Goal: Task Accomplishment & Management: Manage account settings

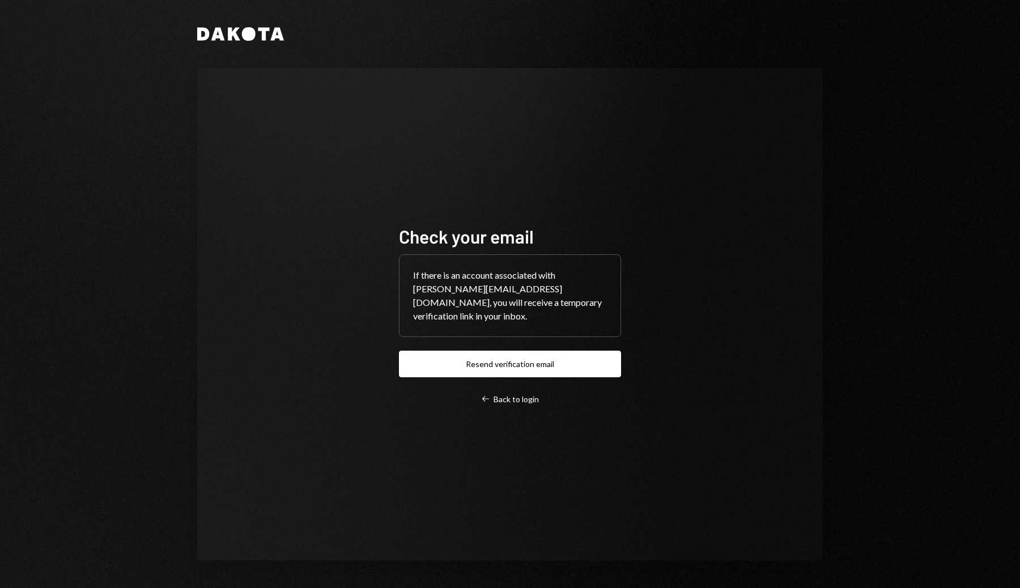
click at [517, 402] on div "Check your email If there is an account associated with [PERSON_NAME][EMAIL_ADD…" at bounding box center [509, 315] width 249 height 270
click at [516, 394] on div "Left Arrow Back to login" at bounding box center [510, 399] width 58 height 10
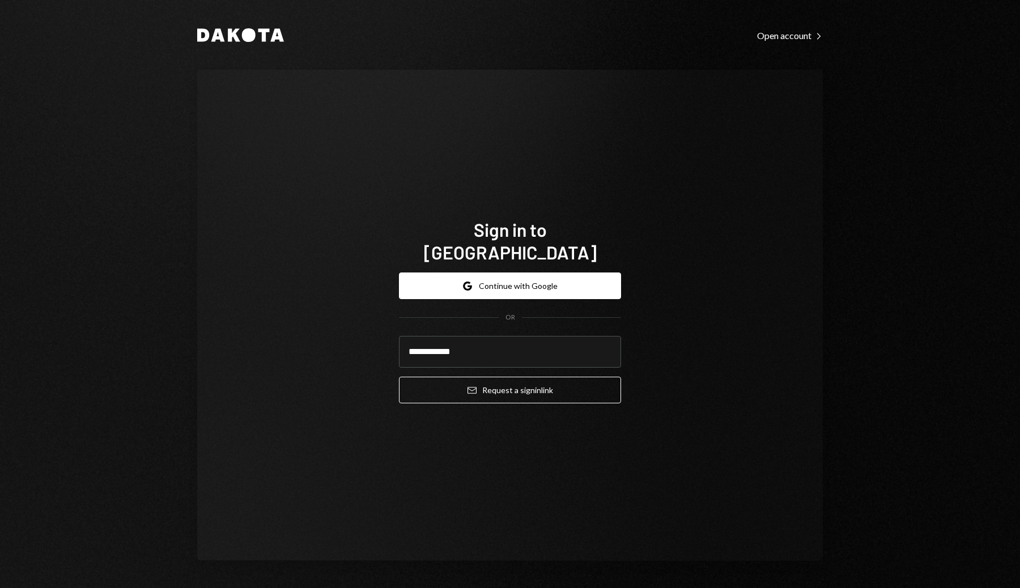
type input "**********"
click at [736, 320] on div "**********" at bounding box center [510, 315] width 626 height 491
click at [505, 381] on button "Email Request a sign in link" at bounding box center [510, 390] width 222 height 27
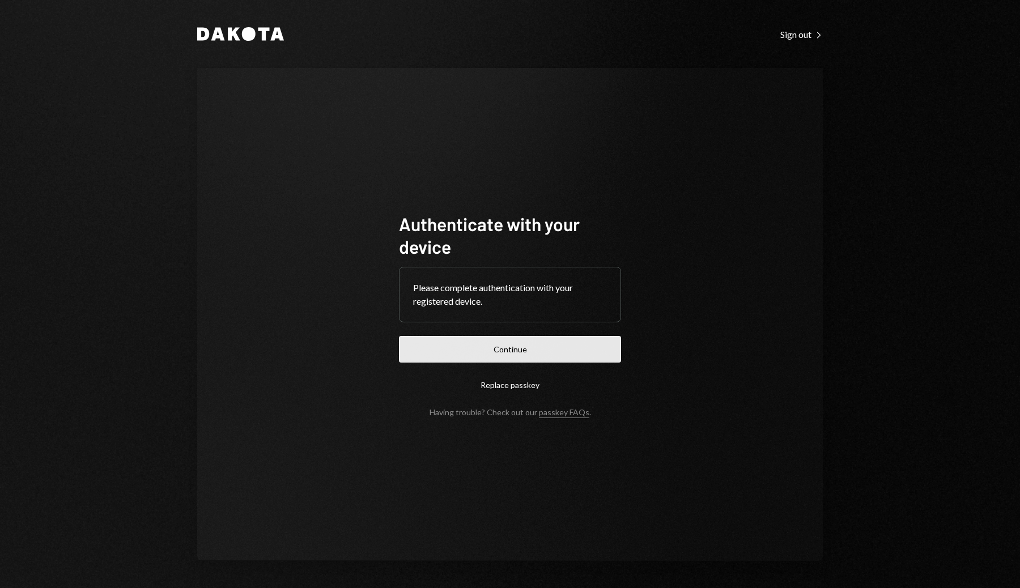
click at [478, 353] on button "Continue" at bounding box center [510, 349] width 222 height 27
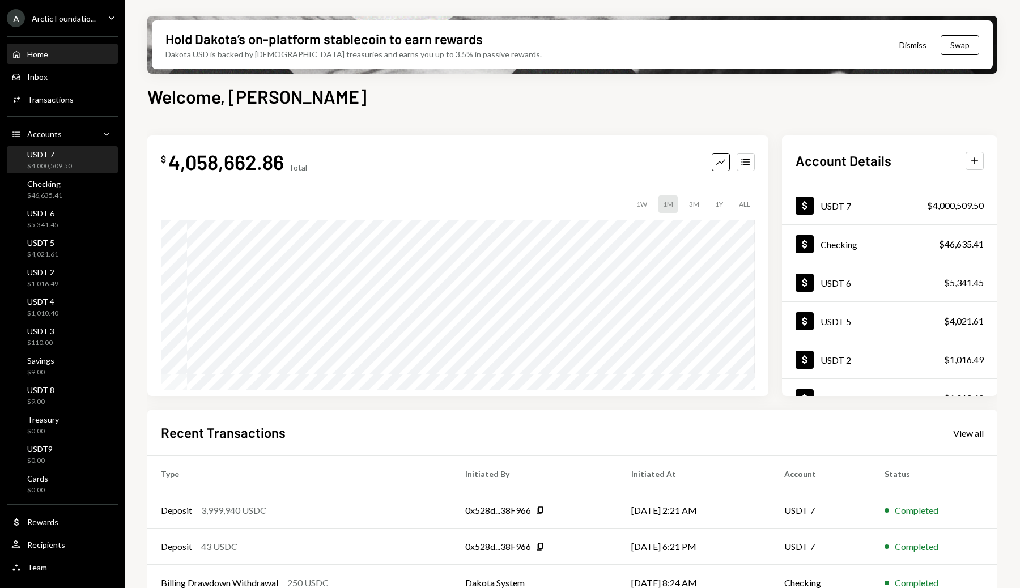
click at [60, 155] on div "USDT 7" at bounding box center [49, 155] width 45 height 10
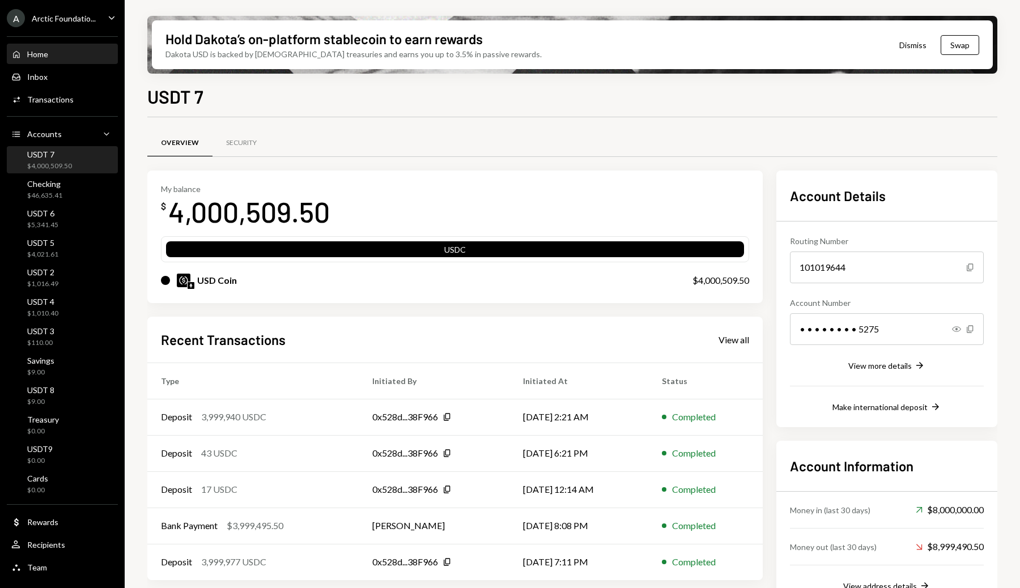
click at [53, 58] on div "Home Home" at bounding box center [62, 54] width 102 height 10
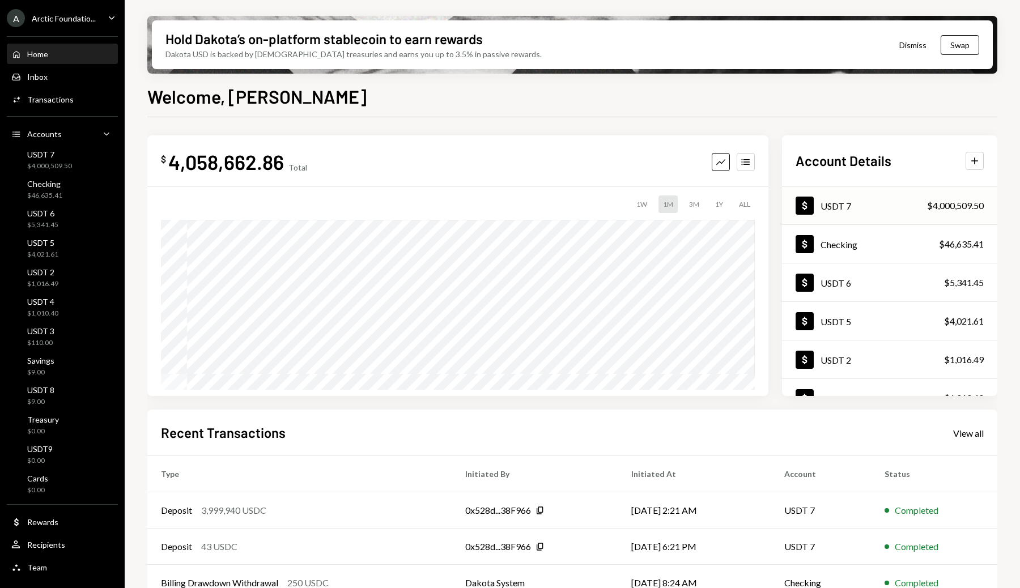
click at [904, 204] on div "Dollar USDT 7 $4,000,509.50" at bounding box center [889, 206] width 215 height 37
click at [108, 131] on icon "Caret Down" at bounding box center [106, 133] width 11 height 11
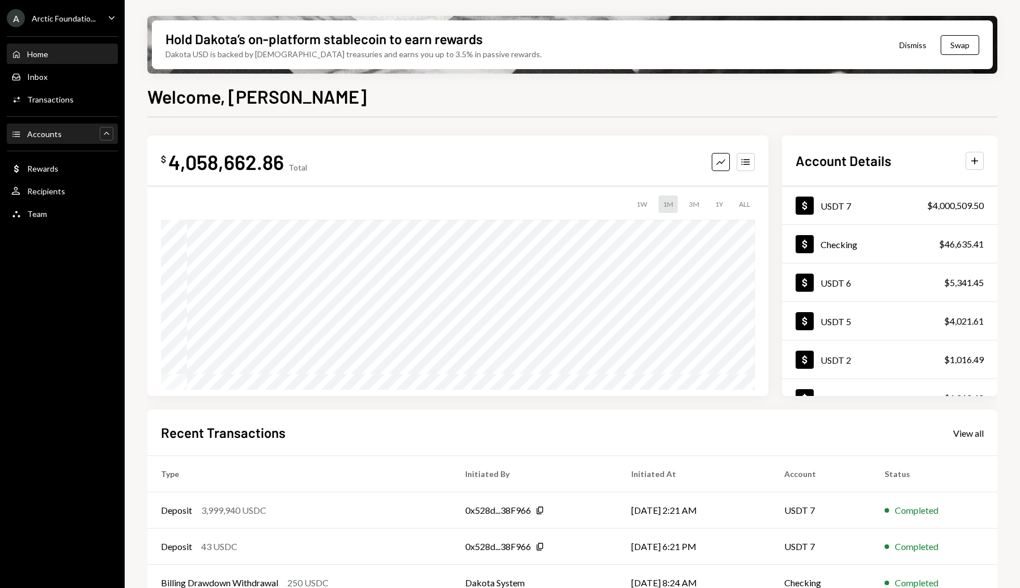
click at [108, 131] on icon "Caret Up" at bounding box center [106, 133] width 11 height 11
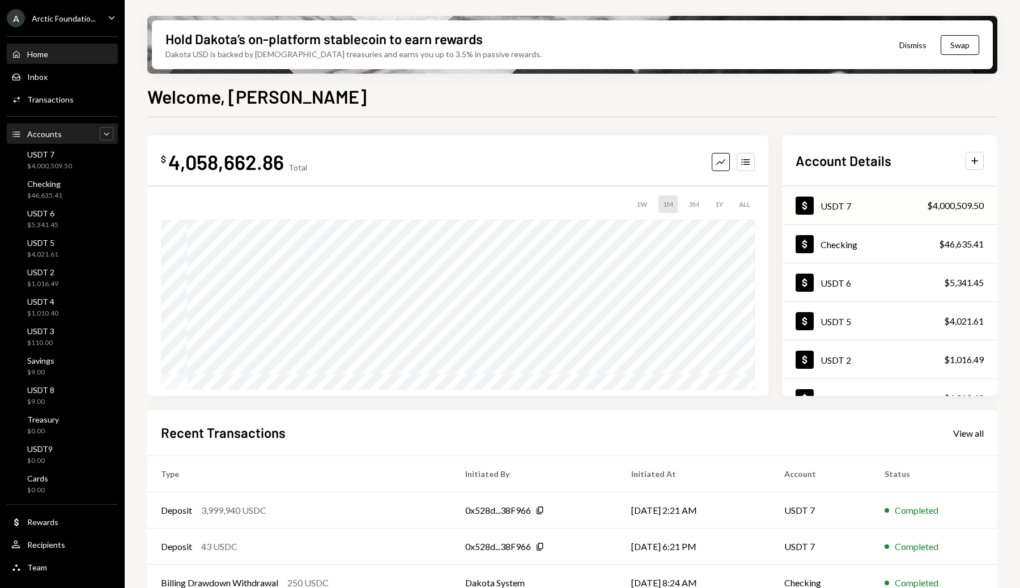
click at [870, 198] on div "Dollar USDT 7 $4,000,509.50" at bounding box center [889, 206] width 215 height 37
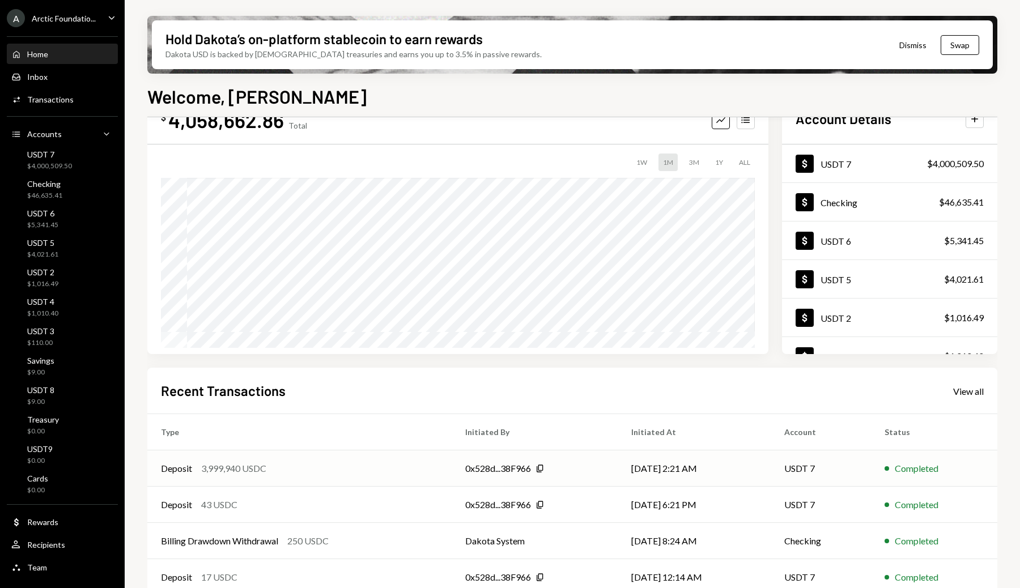
scroll to position [79, 0]
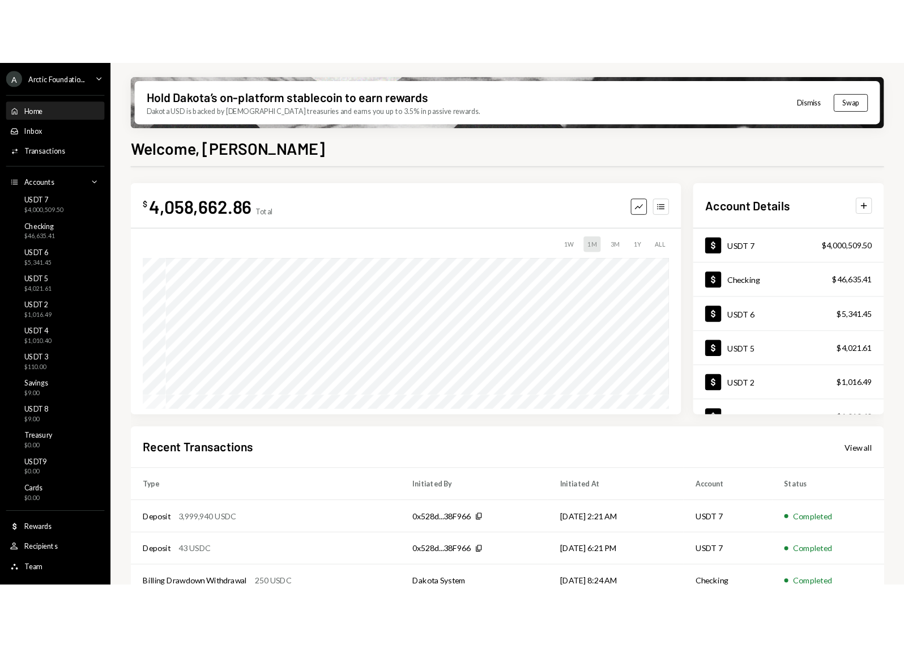
scroll to position [79, 0]
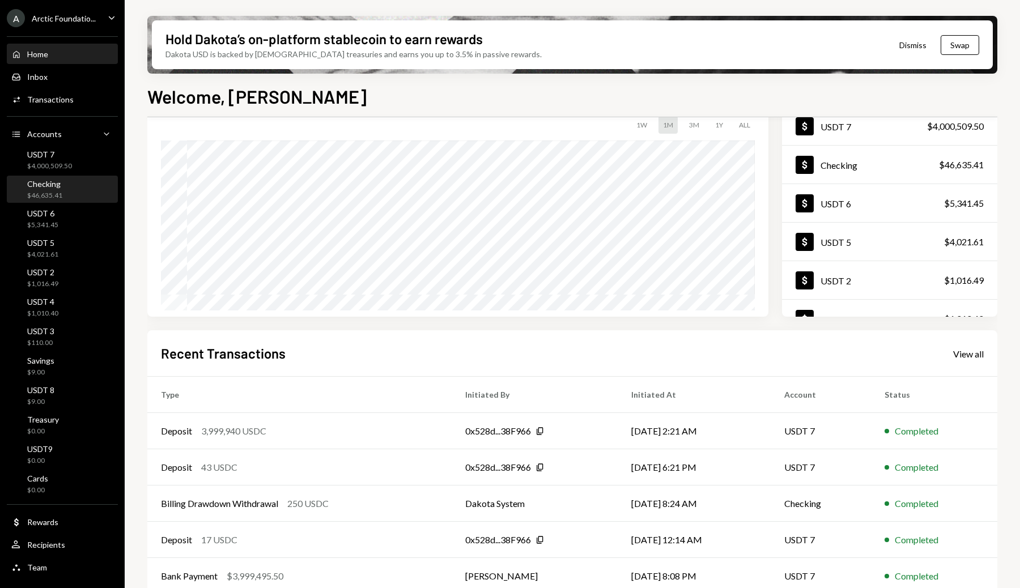
click at [59, 184] on div "Checking" at bounding box center [44, 184] width 35 height 10
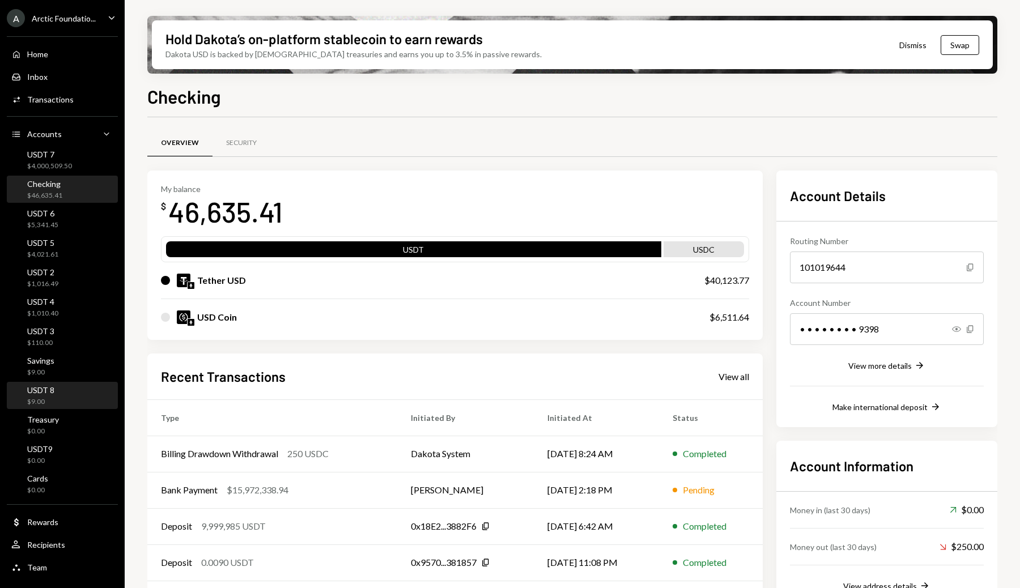
click at [83, 395] on div "USDT 8 $9.00" at bounding box center [62, 396] width 102 height 22
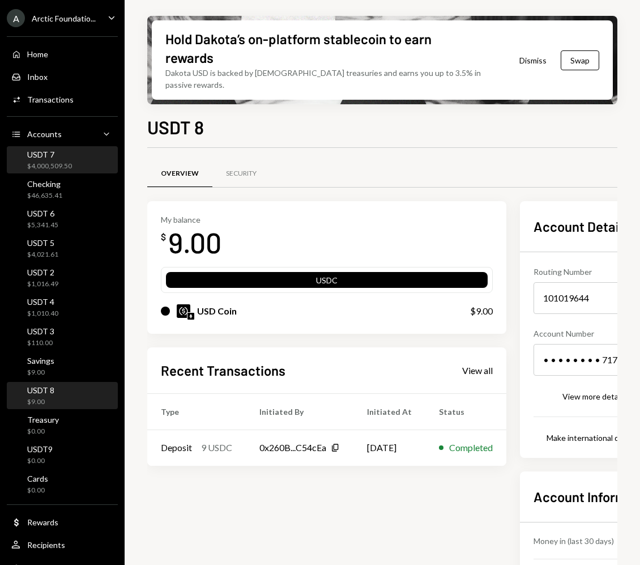
click at [41, 167] on div "$4,000,509.50" at bounding box center [49, 166] width 45 height 10
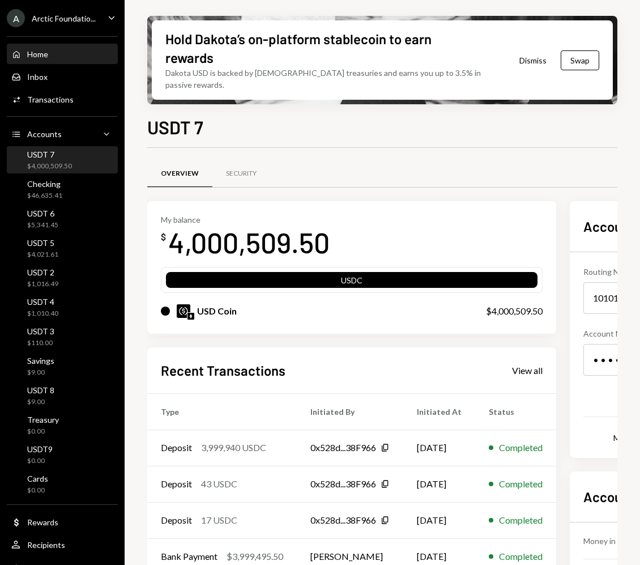
click at [50, 52] on div "Home Home" at bounding box center [62, 54] width 102 height 10
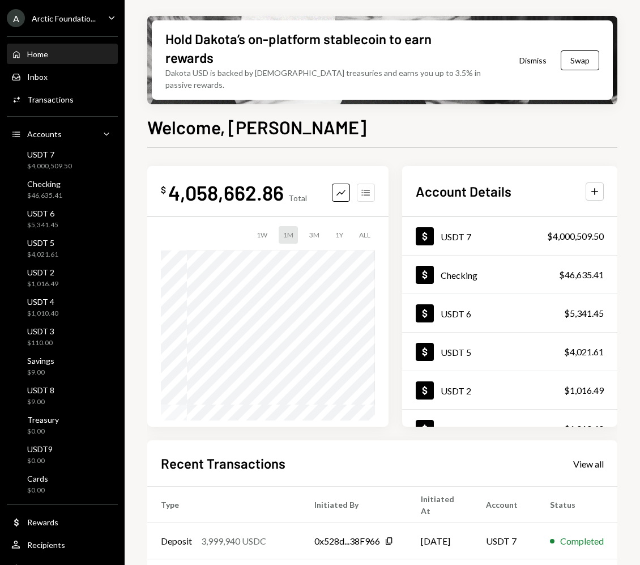
click at [364, 187] on icon "Accounts" at bounding box center [365, 192] width 11 height 11
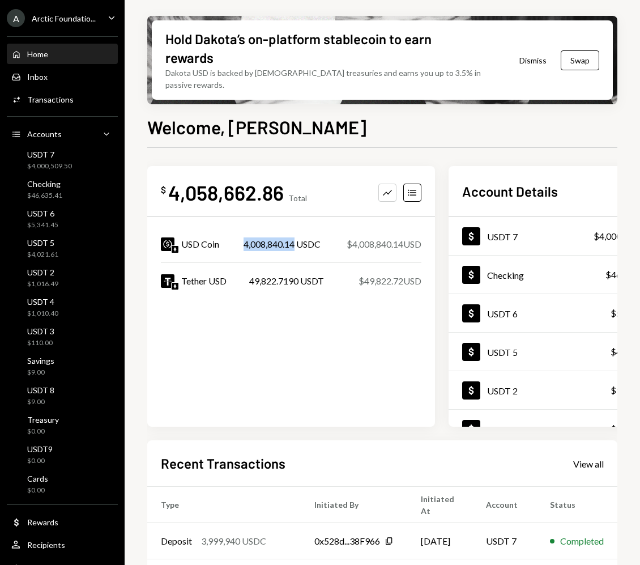
drag, startPoint x: 245, startPoint y: 214, endPoint x: 295, endPoint y: 214, distance: 49.9
click at [295, 237] on div "4,008,840.14 USDC" at bounding box center [282, 244] width 77 height 14
copy div "4,008,840.14"
click at [252, 274] on div "49,822.7190 USDT" at bounding box center [286, 281] width 75 height 14
drag, startPoint x: 249, startPoint y: 252, endPoint x: 300, endPoint y: 250, distance: 51.0
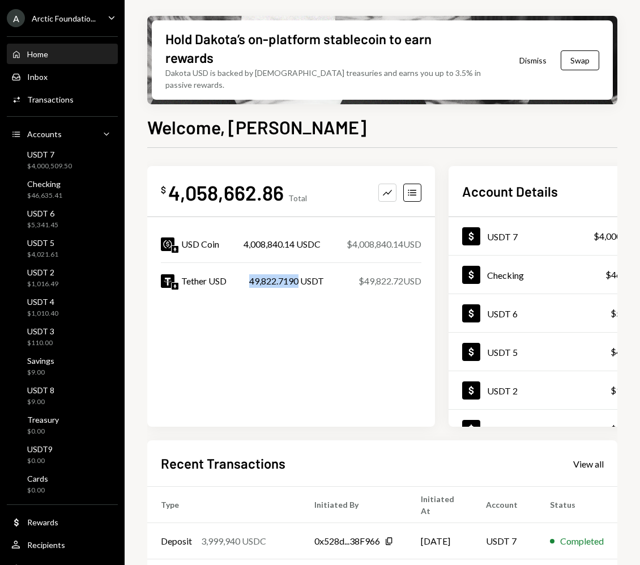
click at [300, 263] on div "Tether USD 49,822.7190 USDT $49,822.72 USD" at bounding box center [291, 281] width 261 height 36
copy div "49,822.7190"
click at [38, 58] on div "Home" at bounding box center [37, 54] width 21 height 10
click at [48, 139] on div "Accounts" at bounding box center [44, 134] width 35 height 10
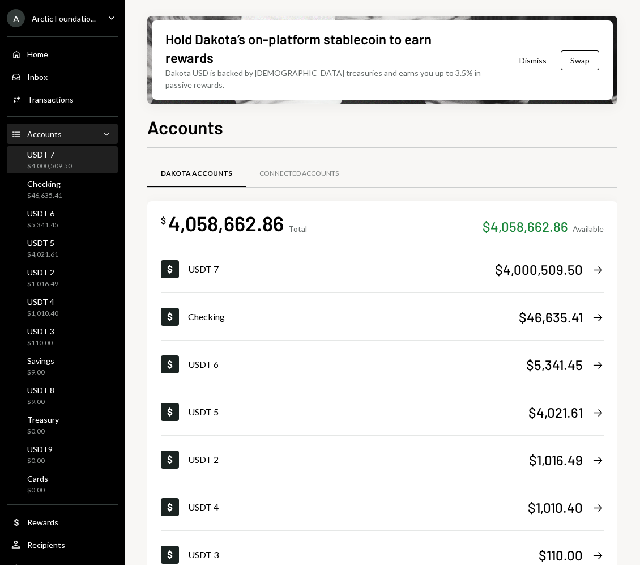
click at [48, 150] on div "USDT 7" at bounding box center [49, 155] width 45 height 10
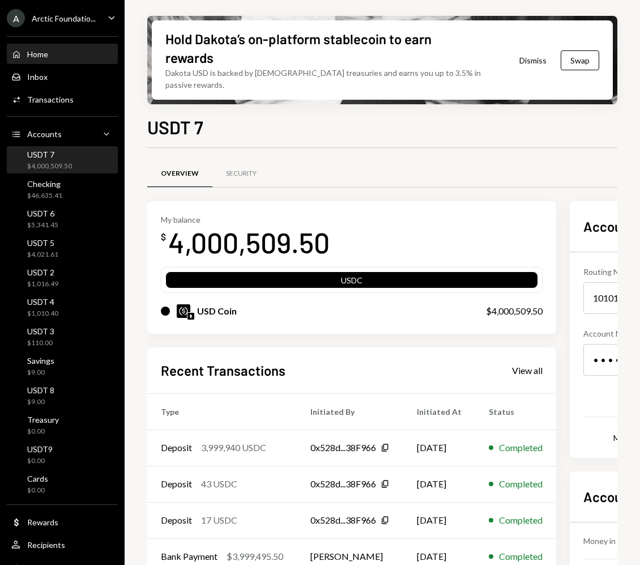
click at [44, 52] on div "Home" at bounding box center [37, 54] width 21 height 10
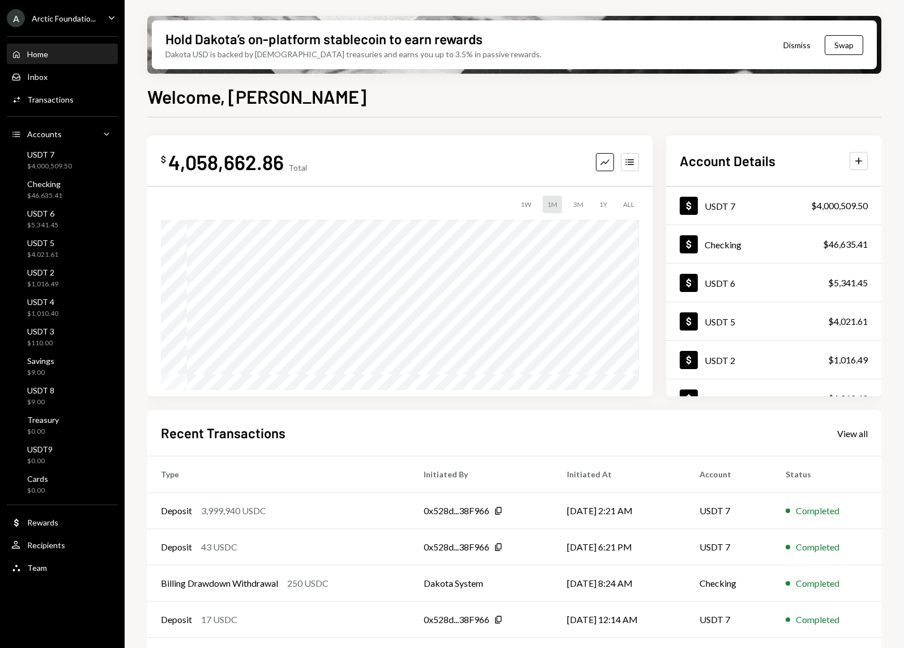
click at [41, 57] on div "Home" at bounding box center [37, 54] width 21 height 10
click at [633, 165] on icon "Accounts" at bounding box center [629, 161] width 11 height 11
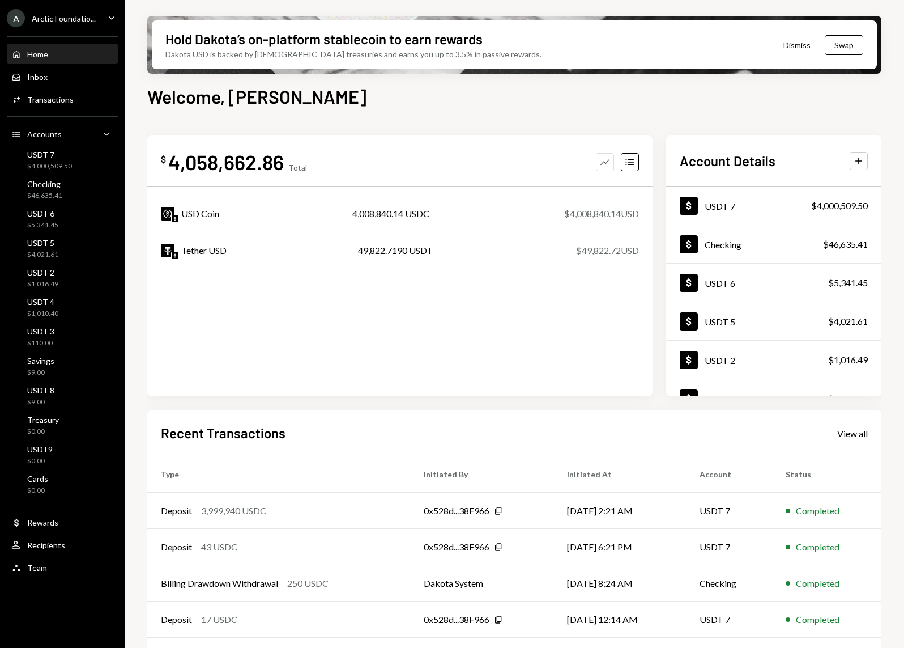
click at [609, 166] on icon "Graph" at bounding box center [604, 161] width 11 height 11
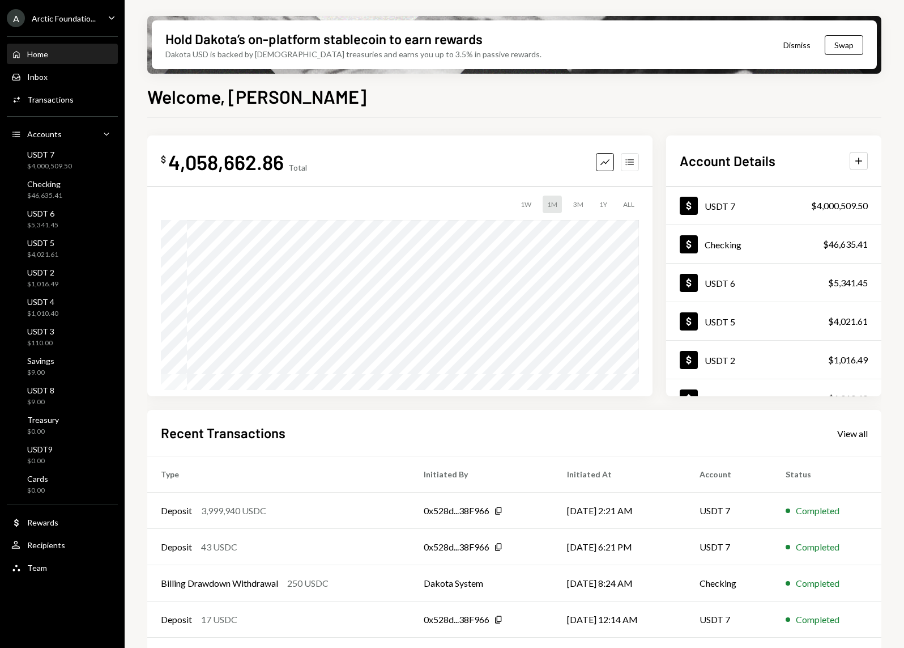
click at [625, 163] on icon "Accounts" at bounding box center [629, 161] width 11 height 11
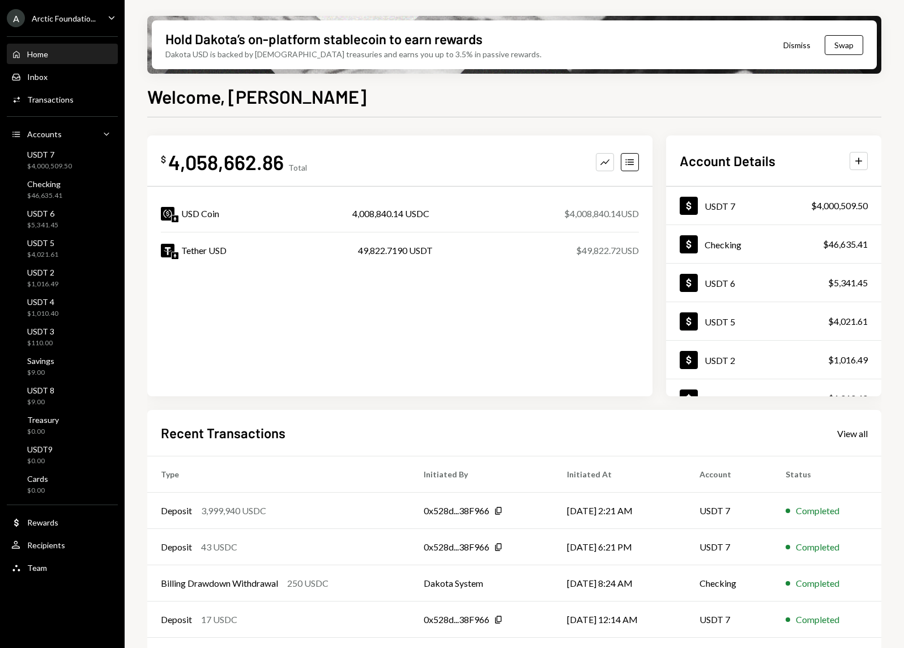
click at [36, 58] on div "Home" at bounding box center [37, 54] width 21 height 10
